Goal: Complete application form

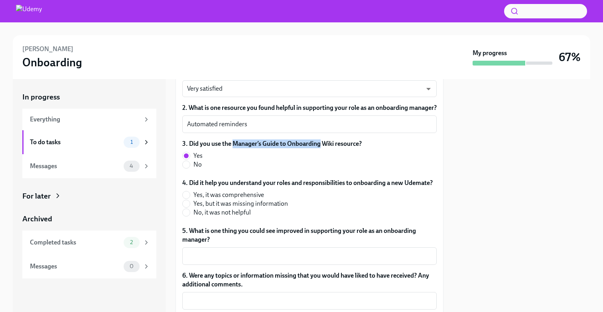
scroll to position [104, 0]
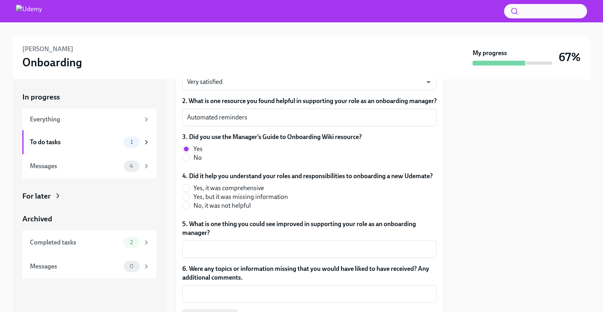
click at [192, 192] on label "Yes, it was comprehensive" at bounding box center [304, 187] width 244 height 9
click at [190, 191] on input "Yes, it was comprehensive" at bounding box center [186, 187] width 7 height 7
radio input "true"
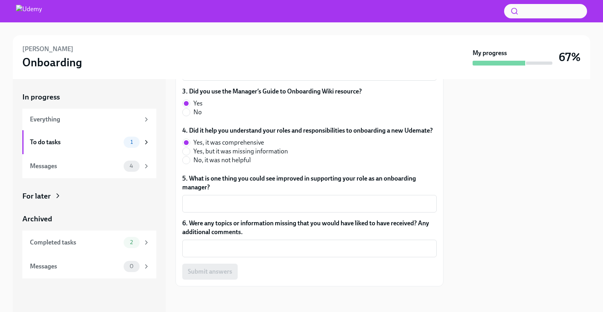
scroll to position [158, 0]
click at [292, 197] on div "x ​" at bounding box center [309, 204] width 254 height 18
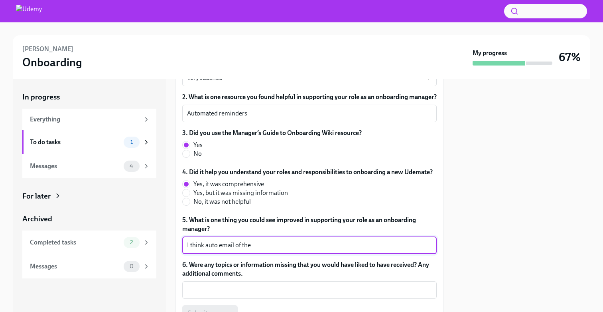
scroll to position [106, 0]
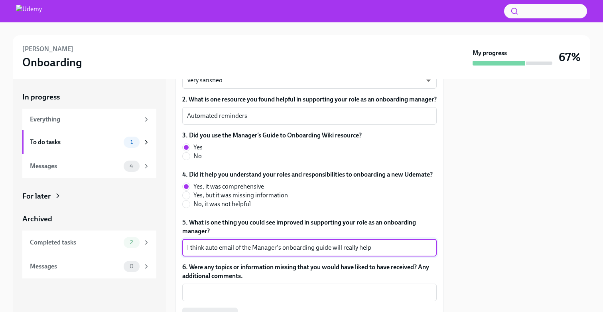
type textarea "I think auto email of the Manager's onboarding guide will really help"
click at [275, 252] on textarea "I think auto email of the Manager's onboarding guide will really help" at bounding box center [309, 248] width 245 height 10
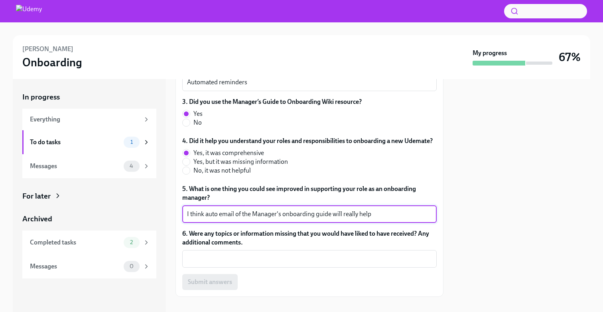
scroll to position [158, 0]
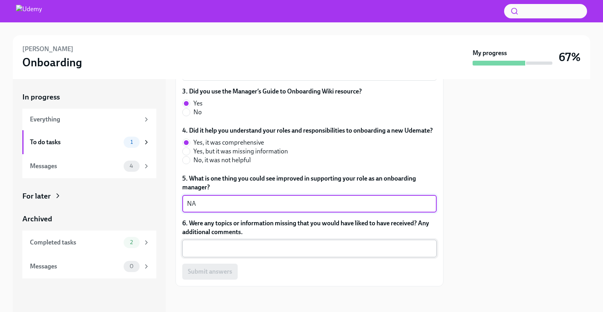
type textarea "NA"
click at [271, 253] on div "x ​" at bounding box center [309, 248] width 254 height 18
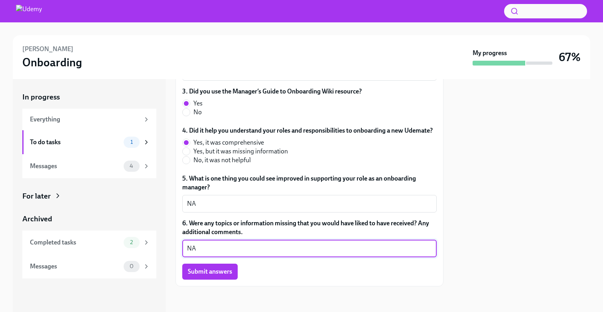
type textarea "N"
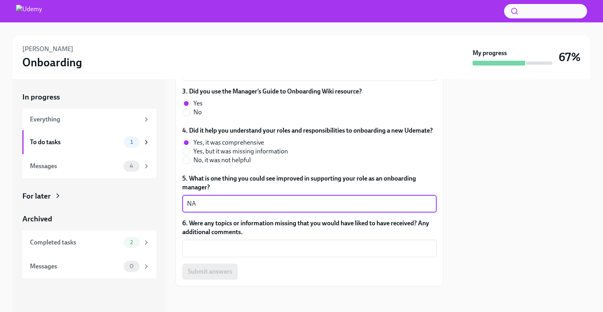
click at [256, 204] on textarea "NA" at bounding box center [309, 204] width 245 height 10
type textarea "Nothing I could think of"
click at [235, 245] on textarea "6. Were any topics or information missing that you would have liked to have rec…" at bounding box center [309, 248] width 245 height 10
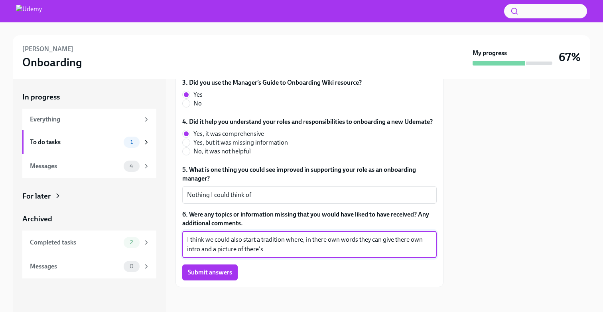
click at [225, 246] on textarea "I think we could also start a tradition where, in there own words they can give…" at bounding box center [309, 244] width 245 height 19
type textarea "I think we could also start a tradition where, in there own words they can give…"
click at [245, 253] on textarea "I think we could also start a tradition where, in there own words they can give…" at bounding box center [309, 244] width 245 height 19
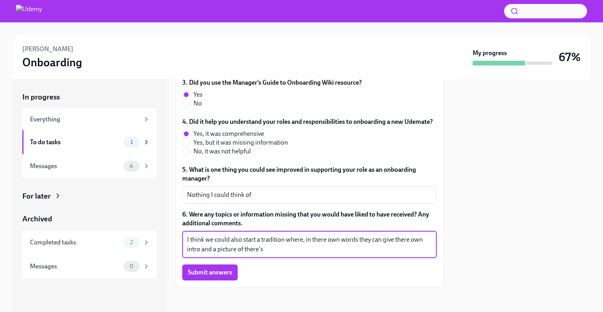
click at [245, 253] on textarea "I think we could also start a tradition where, in there own words they can give…" at bounding box center [309, 244] width 245 height 19
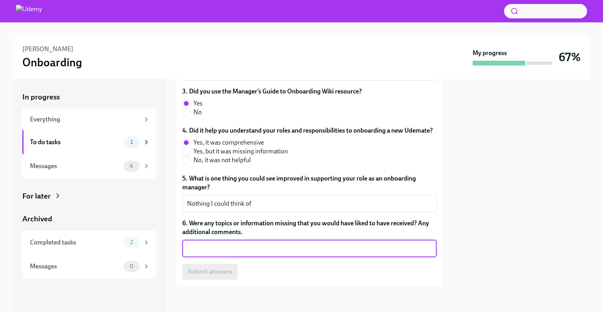
paste textarea "How about we start a tradition where every new joinee introduces themselves in …"
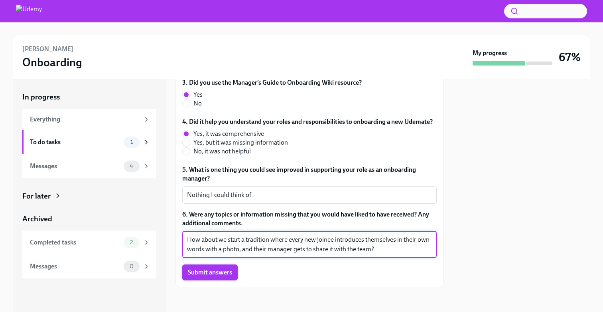
type textarea "How about we start a tradition where every new joinee introduces themselves in …"
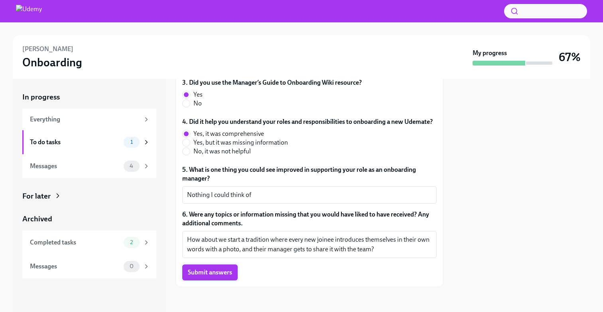
click at [198, 276] on span "Submit answers" at bounding box center [210, 272] width 44 height 8
